Goal: Information Seeking & Learning: Check status

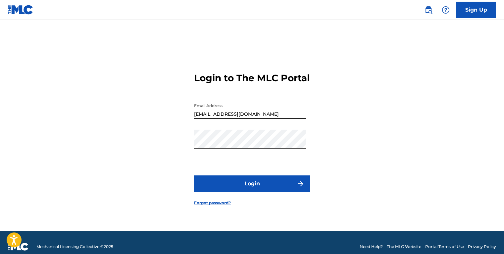
click at [289, 192] on button "Login" at bounding box center [252, 183] width 116 height 17
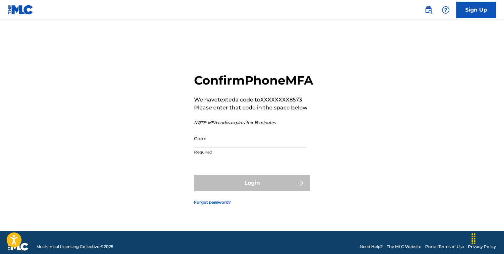
click at [277, 148] on input "Code" at bounding box center [250, 138] width 112 height 19
paste input "032500"
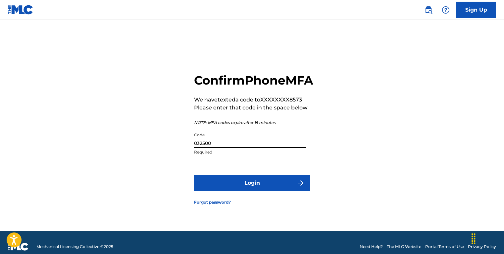
type input "032500"
click at [225, 186] on button "Login" at bounding box center [252, 183] width 116 height 17
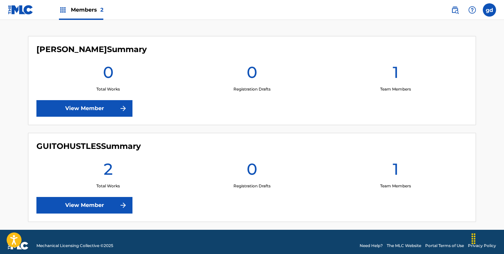
scroll to position [182, 0]
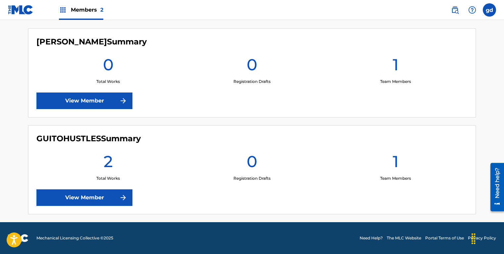
click at [127, 198] on link "View Member" at bounding box center [84, 197] width 96 height 17
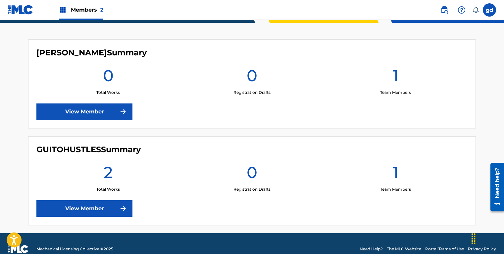
scroll to position [182, 0]
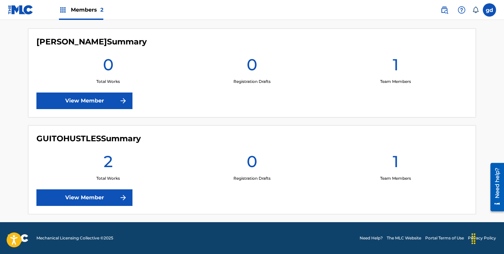
click at [85, 198] on link "View Member" at bounding box center [84, 197] width 96 height 17
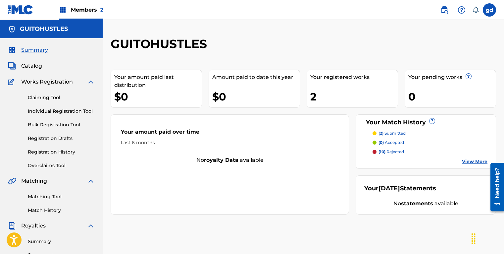
click at [394, 135] on p "(2) submitted" at bounding box center [392, 133] width 27 height 6
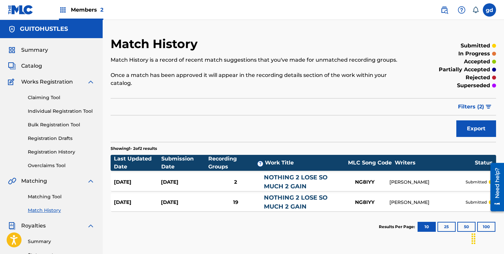
click at [292, 204] on link "NOTHING 2 LOSE SO MUCH 2 GAIN" at bounding box center [296, 202] width 64 height 16
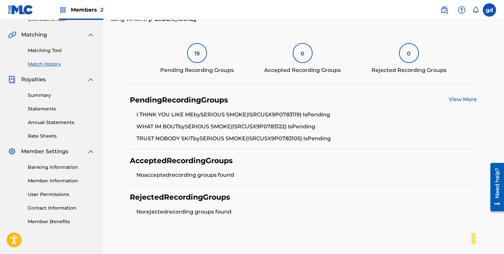
scroll to position [135, 0]
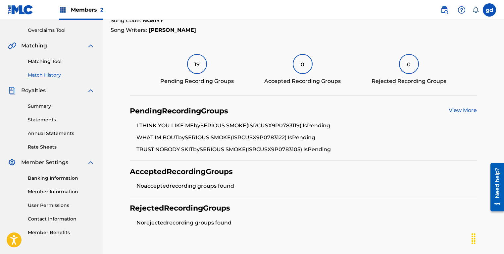
click at [455, 109] on link "View More" at bounding box center [463, 110] width 28 height 6
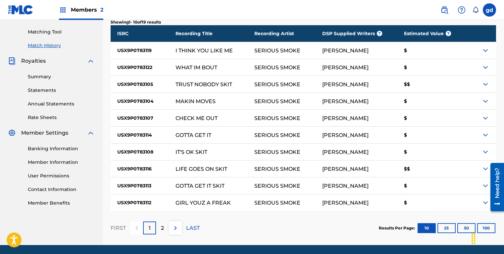
scroll to position [187, 0]
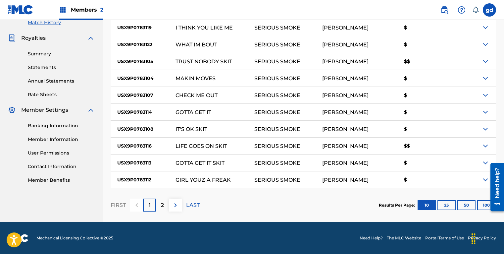
click at [485, 206] on iframe at bounding box center [494, 186] width 19 height 53
click at [482, 205] on button "100" at bounding box center [486, 205] width 18 height 10
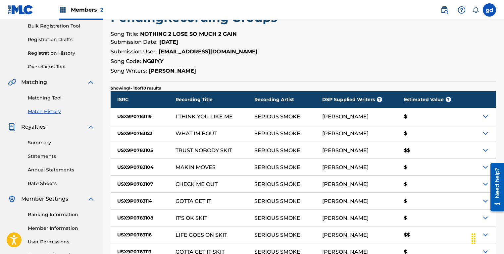
scroll to position [100, 0]
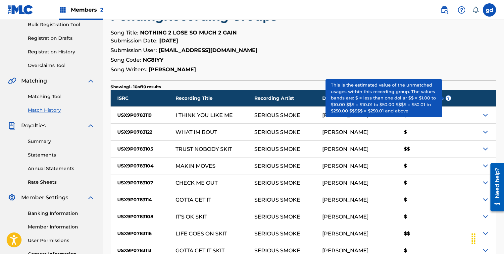
click at [448, 97] on span "?" at bounding box center [448, 97] width 5 height 5
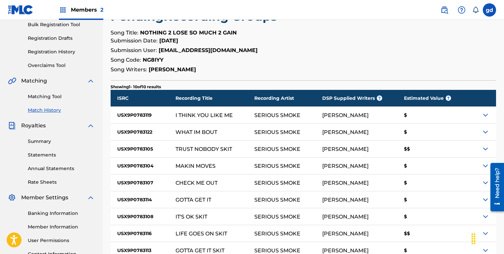
click at [467, 115] on div at bounding box center [482, 115] width 30 height 17
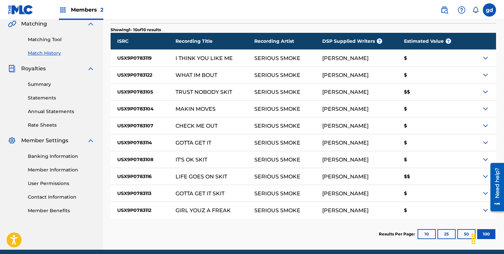
scroll to position [155, 0]
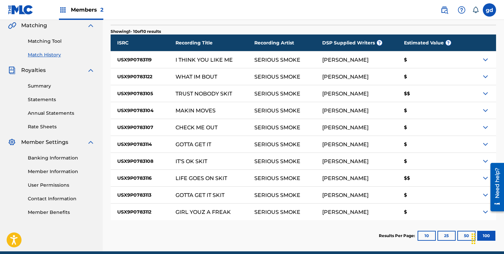
click at [419, 173] on div "$$" at bounding box center [431, 178] width 69 height 17
click at [487, 178] on div at bounding box center [494, 186] width 19 height 53
click at [485, 178] on iframe at bounding box center [494, 186] width 19 height 53
click at [484, 179] on img at bounding box center [486, 178] width 8 height 8
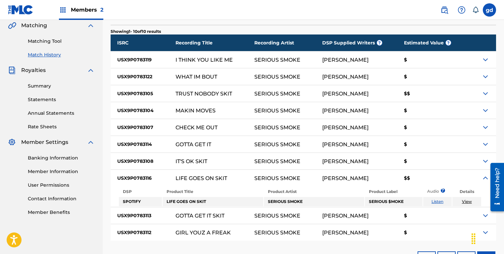
click at [485, 160] on img at bounding box center [486, 161] width 8 height 8
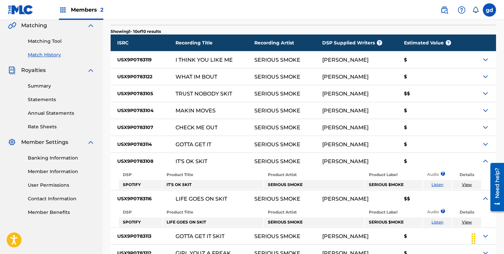
click at [486, 140] on img at bounding box center [486, 144] width 8 height 8
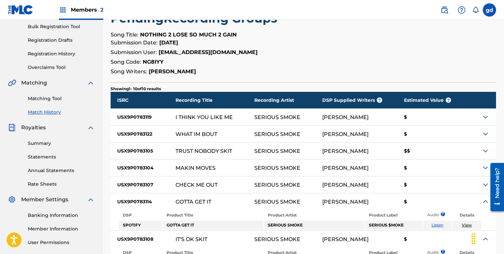
scroll to position [0, 0]
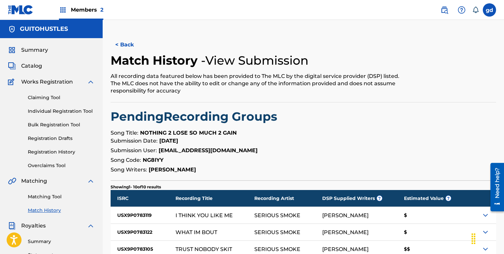
click at [48, 95] on link "Claiming Tool" at bounding box center [61, 97] width 67 height 7
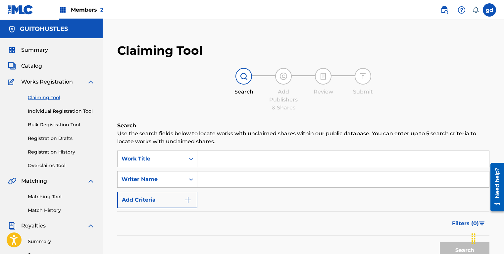
click at [48, 110] on link "Individual Registration Tool" at bounding box center [61, 111] width 67 height 7
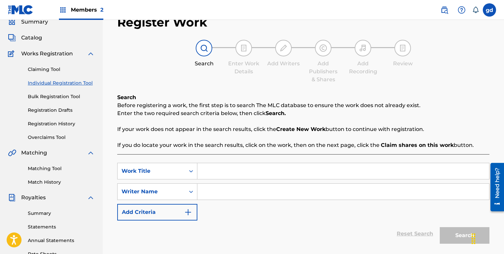
scroll to position [27, 0]
click at [51, 137] on link "Overclaims Tool" at bounding box center [61, 137] width 67 height 7
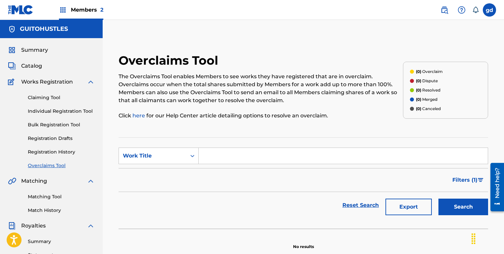
click at [42, 98] on link "Claiming Tool" at bounding box center [61, 97] width 67 height 7
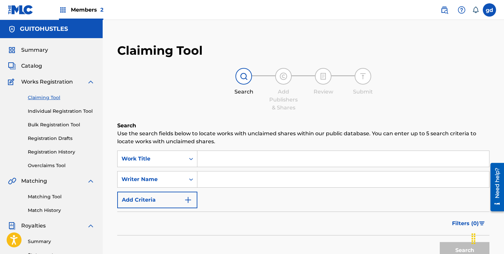
click at [44, 237] on div "Summary Statements Annual Statements Rate Sheets" at bounding box center [51, 257] width 87 height 56
click at [43, 241] on link "Summary" at bounding box center [61, 241] width 67 height 7
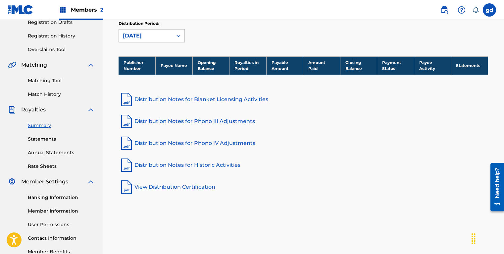
scroll to position [72, 0]
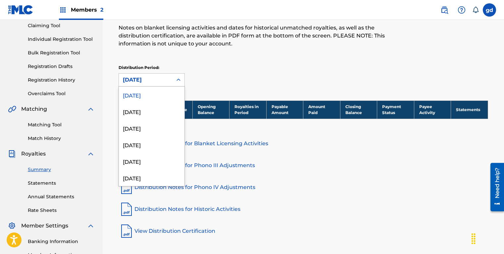
click at [131, 75] on div "[DATE]" at bounding box center [146, 80] width 54 height 13
click at [131, 104] on div "[DATE]" at bounding box center [152, 111] width 66 height 17
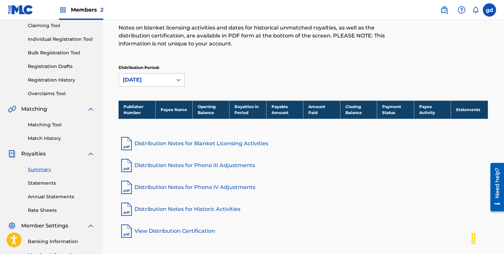
click at [47, 126] on link "Matching Tool" at bounding box center [61, 124] width 67 height 7
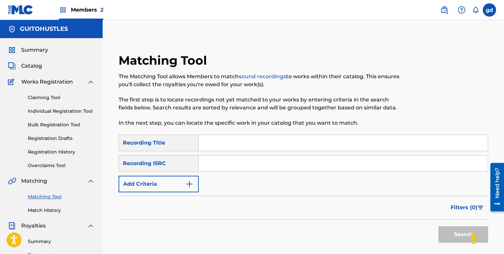
click at [41, 211] on link "Match History" at bounding box center [61, 210] width 67 height 7
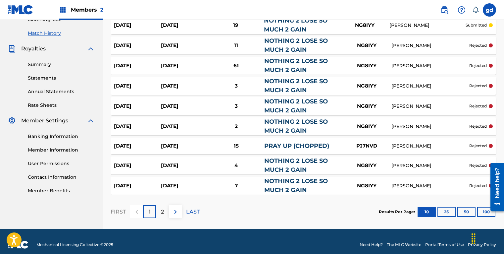
scroll to position [183, 0]
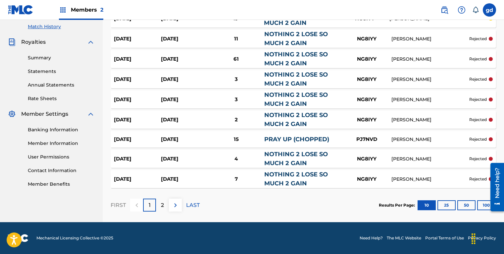
click at [131, 159] on div "[DATE]" at bounding box center [137, 159] width 47 height 8
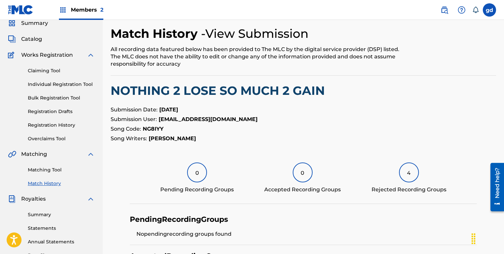
scroll to position [8, 0]
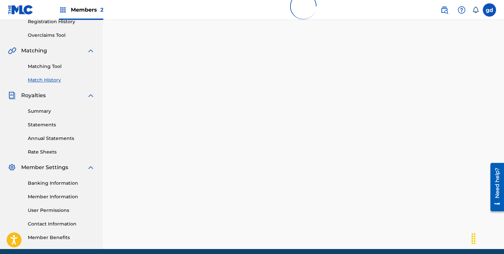
scroll to position [129, 0]
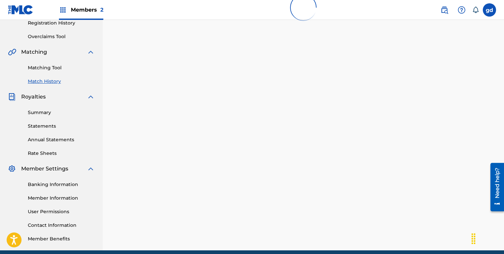
click at [49, 66] on link "Matching Tool" at bounding box center [61, 67] width 67 height 7
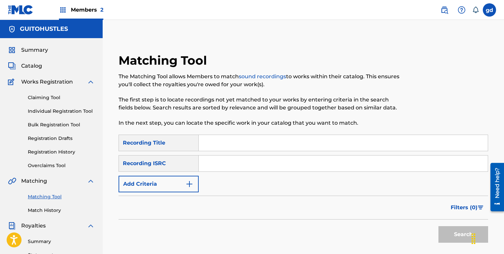
click at [211, 147] on input "Search Form" at bounding box center [343, 143] width 289 height 16
type input "NOTHING 2 LOSE SO MUCH 2 GAIN"
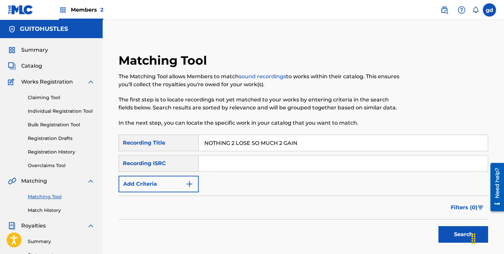
click at [222, 162] on input "Search Form" at bounding box center [343, 163] width 289 height 16
type input "USX9P0783110"
click at [457, 239] on button "Search" at bounding box center [463, 234] width 50 height 17
click at [233, 164] on input "USX9P0783110" at bounding box center [343, 163] width 289 height 16
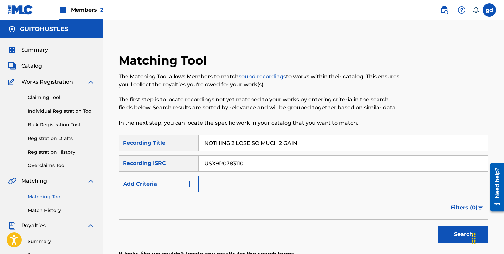
click at [233, 164] on input "USX9P0783110" at bounding box center [343, 163] width 289 height 16
click at [233, 164] on input "Search Form" at bounding box center [343, 163] width 289 height 16
type input "T9052719570"
click at [451, 237] on button "Search" at bounding box center [463, 234] width 50 height 17
click at [248, 163] on input "T9052719570" at bounding box center [343, 163] width 289 height 16
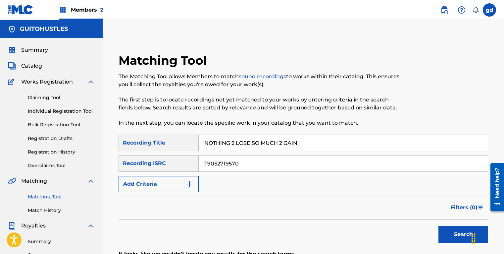
click at [248, 163] on input "T9052719570" at bounding box center [343, 163] width 289 height 16
click at [452, 236] on button "Search" at bounding box center [463, 234] width 50 height 17
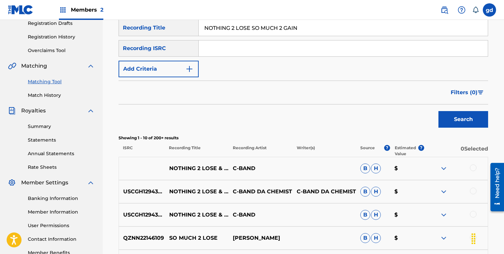
scroll to position [114, 0]
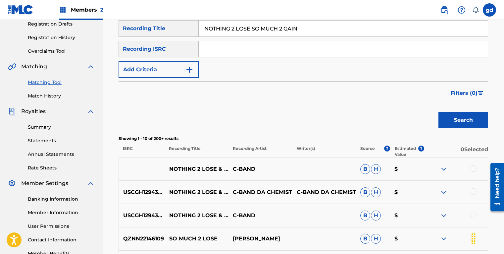
click at [165, 73] on button "Add Criteria" at bounding box center [159, 69] width 80 height 17
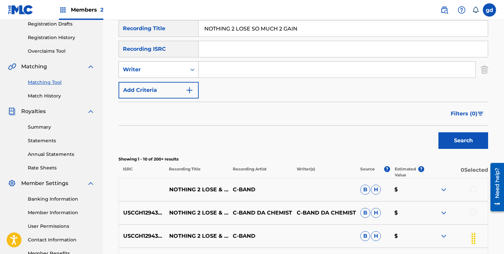
click at [195, 72] on icon "Search Form" at bounding box center [192, 69] width 7 height 7
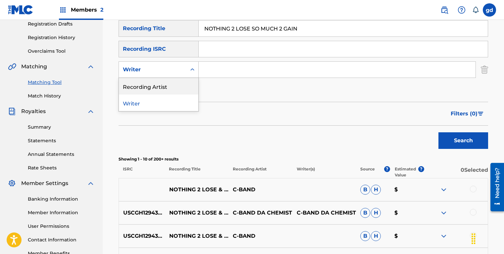
click at [177, 85] on div "Recording Artist" at bounding box center [158, 86] width 79 height 17
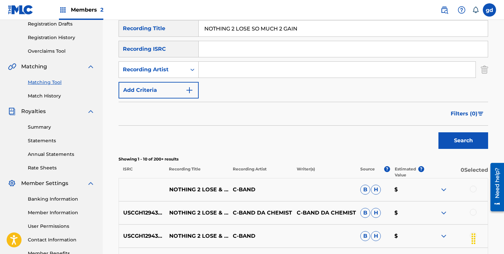
click at [215, 67] on input "Search Form" at bounding box center [337, 70] width 277 height 16
type input "serious smoke"
click at [438, 132] on button "Search" at bounding box center [463, 140] width 50 height 17
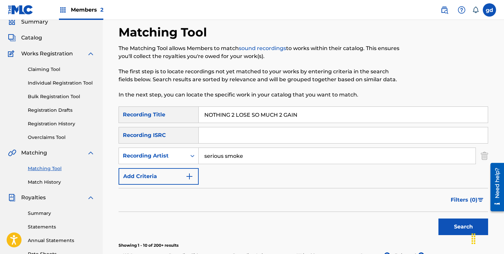
scroll to position [0, 0]
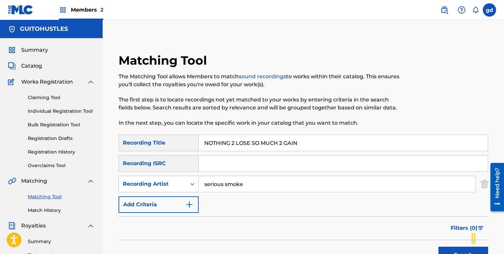
click at [227, 144] on input "NOTHING 2 LOSE SO MUCH 2 GAIN" at bounding box center [343, 143] width 289 height 16
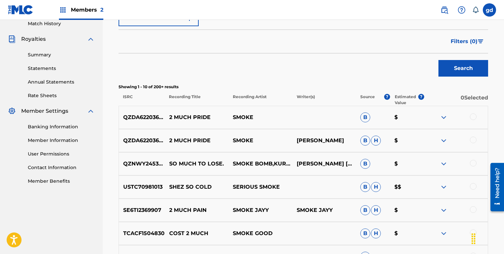
click at [462, 71] on button "Search" at bounding box center [463, 68] width 50 height 17
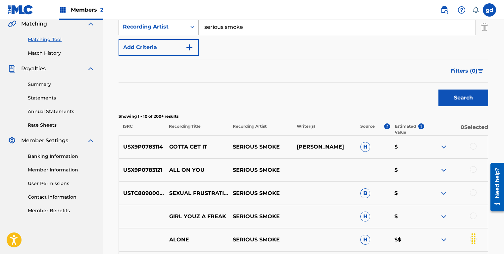
scroll to position [186, 0]
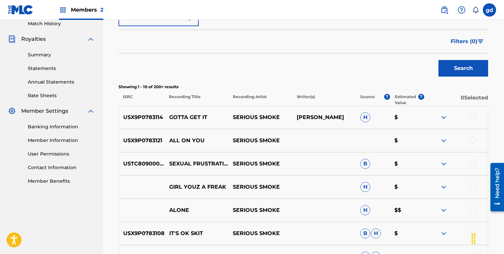
click at [443, 118] on img at bounding box center [444, 117] width 8 height 8
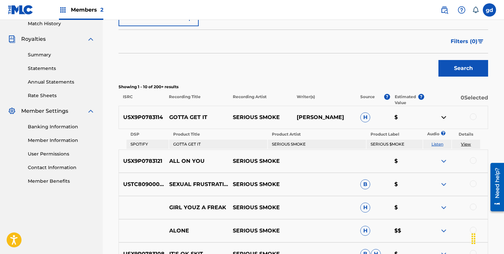
click at [441, 164] on img at bounding box center [444, 161] width 8 height 8
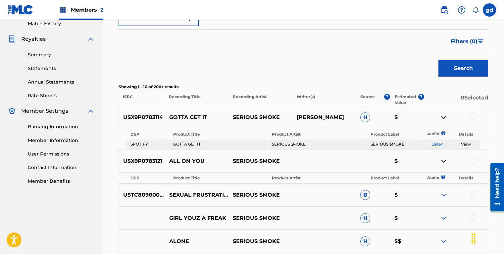
click at [445, 195] on img at bounding box center [444, 195] width 8 height 8
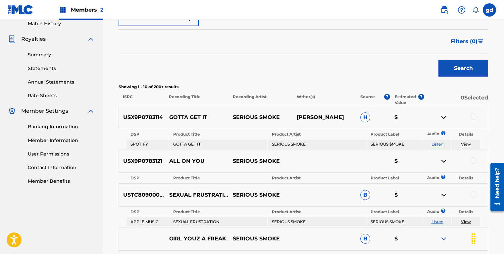
click at [445, 195] on img at bounding box center [444, 195] width 8 height 8
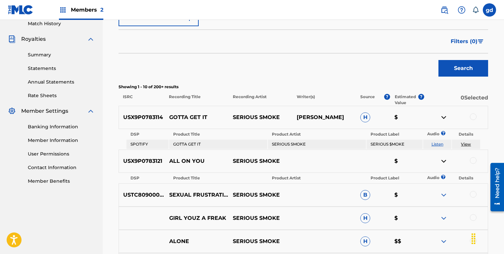
click at [441, 116] on img at bounding box center [444, 117] width 8 height 8
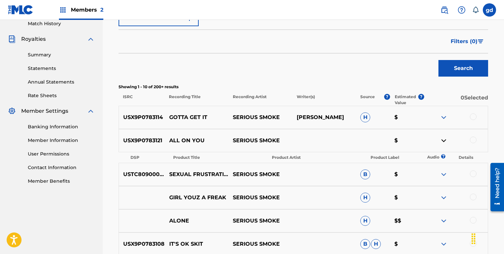
click at [399, 98] on p "Estimated Value" at bounding box center [407, 100] width 24 height 12
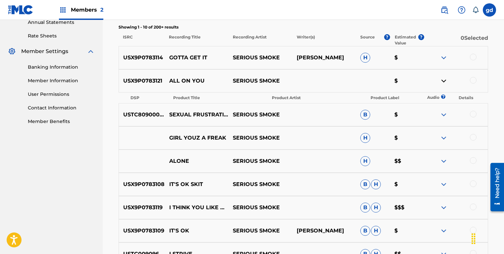
scroll to position [257, 0]
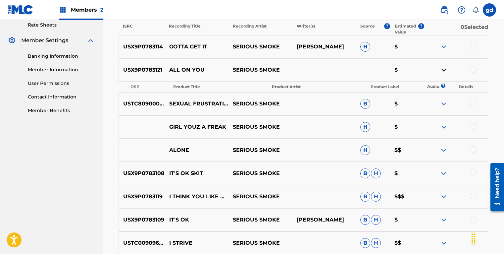
click at [364, 103] on span "B" at bounding box center [365, 104] width 10 height 10
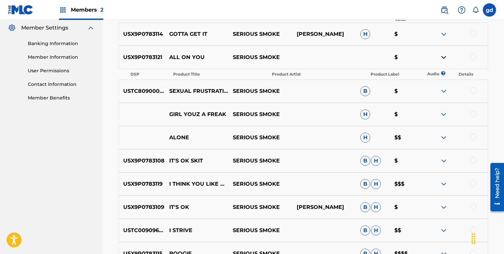
scroll to position [274, 0]
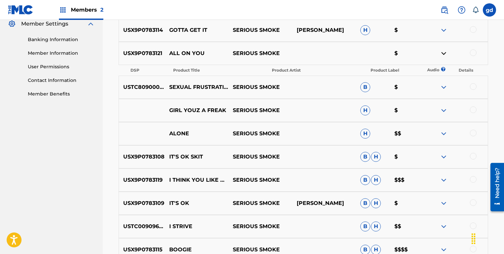
click at [445, 180] on img at bounding box center [444, 180] width 8 height 8
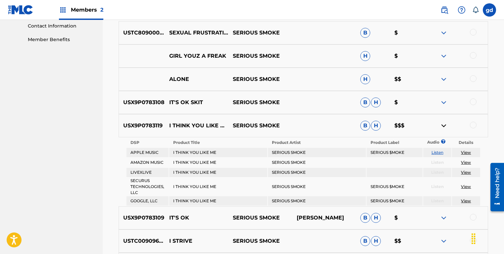
scroll to position [331, 0]
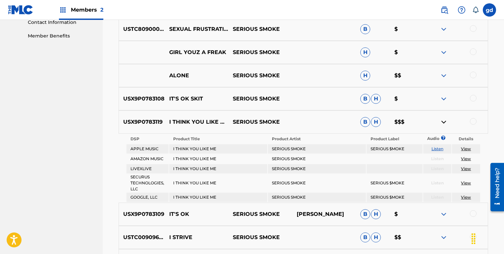
click at [443, 122] on img at bounding box center [444, 122] width 8 height 8
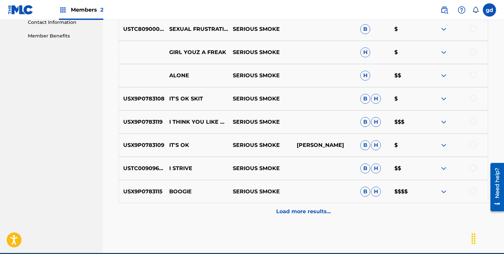
click at [442, 191] on img at bounding box center [444, 191] width 8 height 8
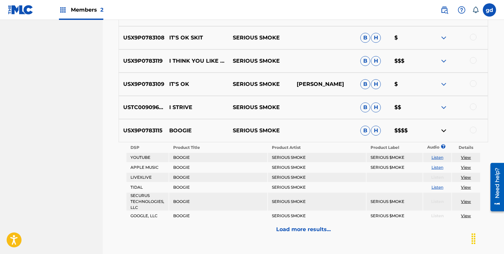
scroll to position [401, 0]
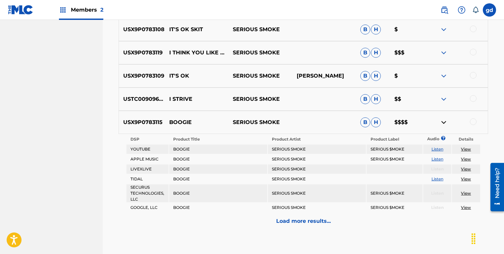
click at [442, 121] on img at bounding box center [444, 122] width 8 height 8
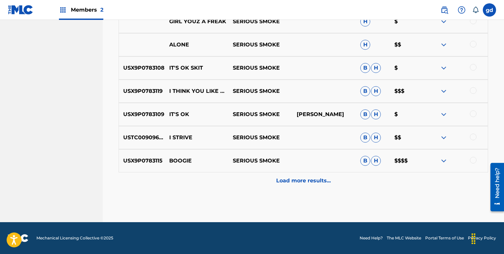
scroll to position [362, 0]
click at [317, 178] on p "Load more results..." at bounding box center [303, 181] width 55 height 8
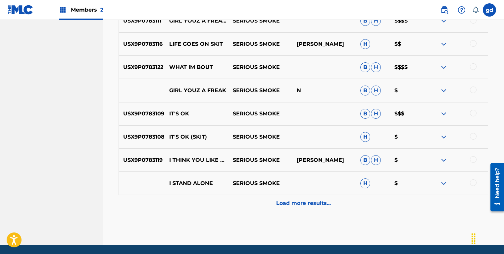
scroll to position [562, 0]
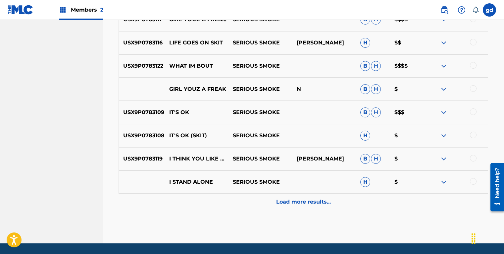
click at [311, 204] on p "Load more results..." at bounding box center [303, 202] width 55 height 8
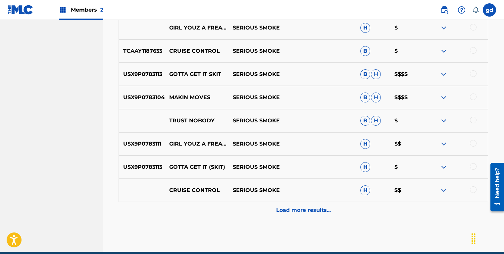
scroll to position [787, 0]
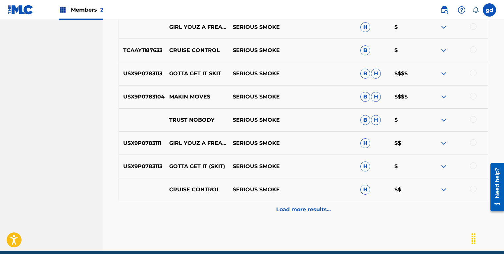
click at [309, 210] on p "Load more results..." at bounding box center [303, 209] width 55 height 8
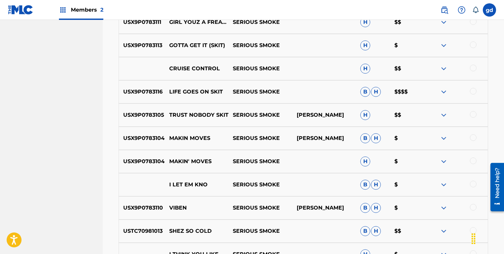
scroll to position [940, 0]
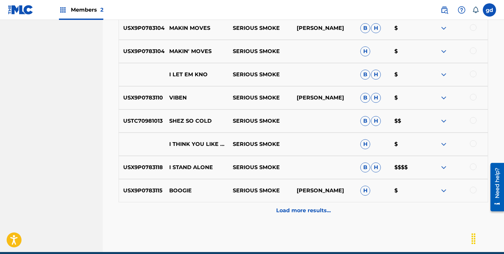
click at [314, 210] on p "Load more results..." at bounding box center [303, 210] width 55 height 8
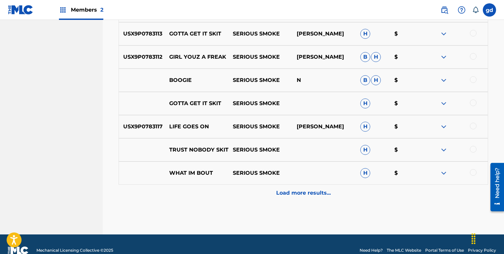
scroll to position [1279, 0]
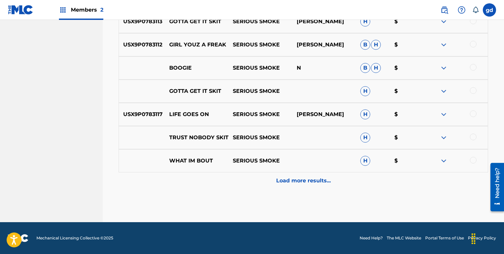
click at [301, 181] on p "Load more results..." at bounding box center [303, 181] width 55 height 8
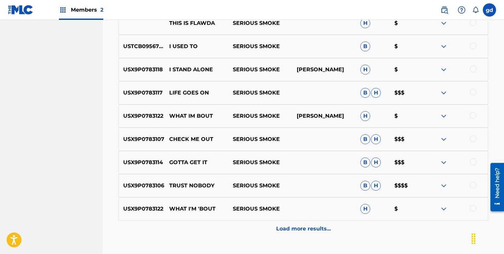
scroll to position [1511, 0]
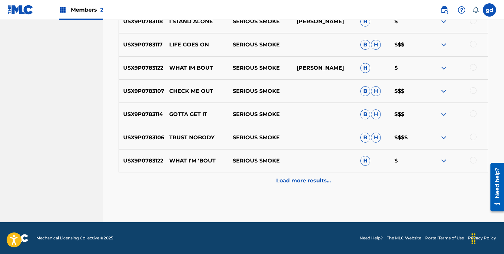
click at [301, 182] on p "Load more results..." at bounding box center [303, 181] width 55 height 8
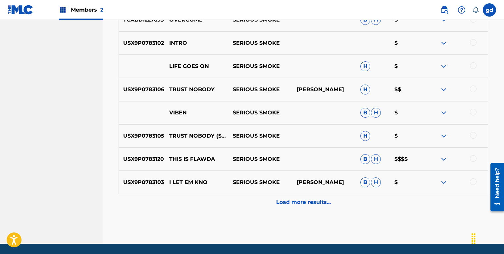
scroll to position [1743, 0]
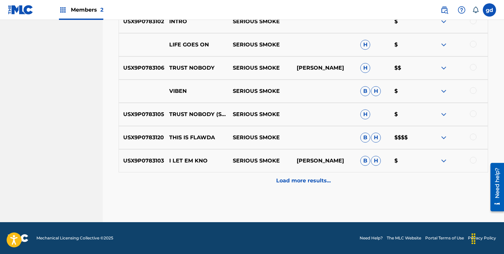
click at [306, 184] on p "Load more results..." at bounding box center [303, 181] width 55 height 8
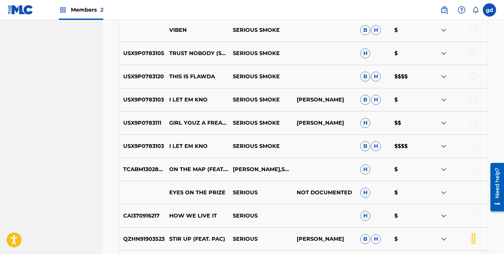
scroll to position [1803, 0]
click at [445, 171] on img at bounding box center [444, 170] width 8 height 8
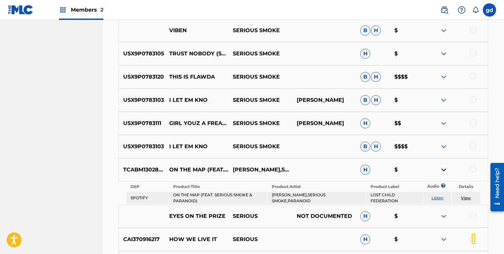
click at [445, 171] on img at bounding box center [444, 170] width 8 height 8
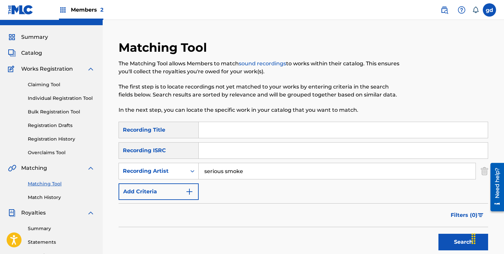
scroll to position [12, 0]
